Goal: Find specific page/section: Find specific page/section

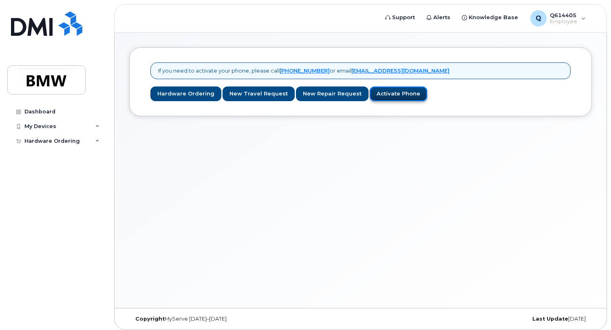
click at [402, 97] on link "Activate Phone" at bounding box center [399, 93] width 58 height 15
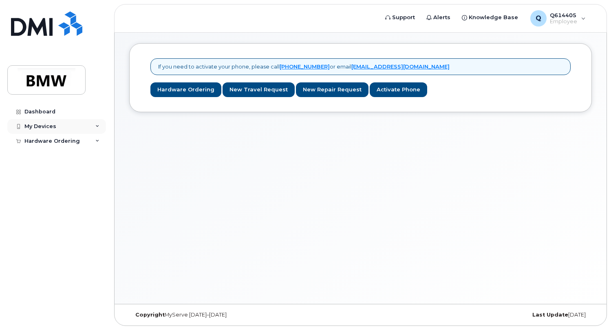
click at [101, 122] on div "My Devices" at bounding box center [56, 126] width 99 height 15
click at [100, 157] on div "Hardware Ordering" at bounding box center [56, 156] width 99 height 15
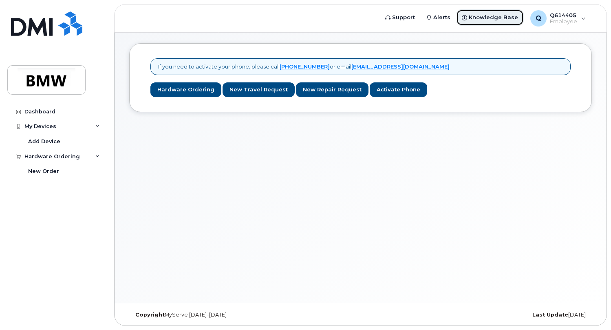
click at [483, 14] on span "Knowledge Base" at bounding box center [493, 17] width 49 height 8
